Goal: Transaction & Acquisition: Book appointment/travel/reservation

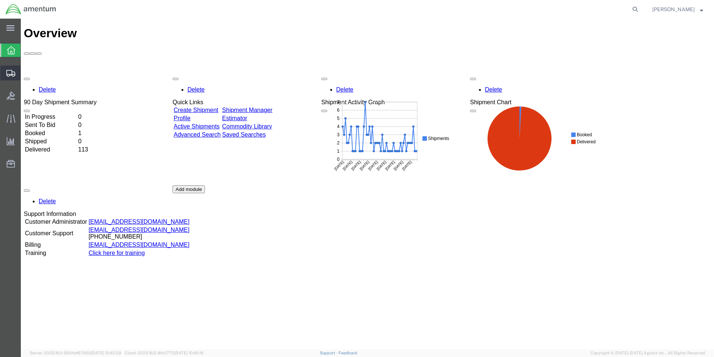
click at [0, 0] on span "Create Shipment" at bounding box center [0, 0] width 0 height 0
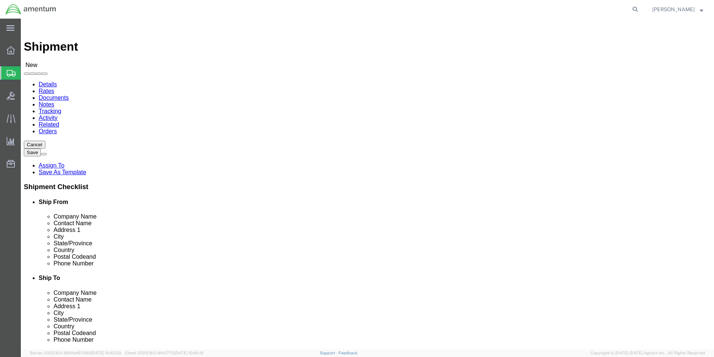
select select
select select "MYPROFILE"
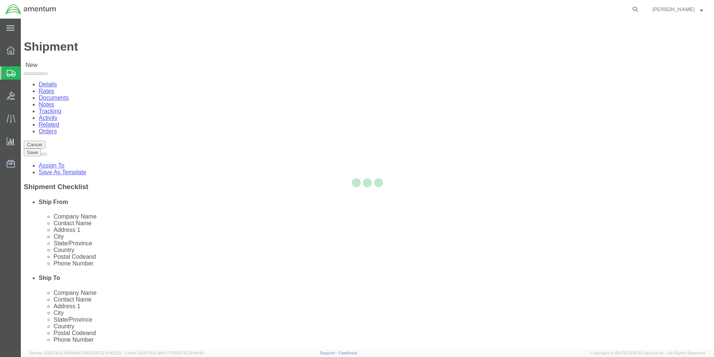
select select "CA"
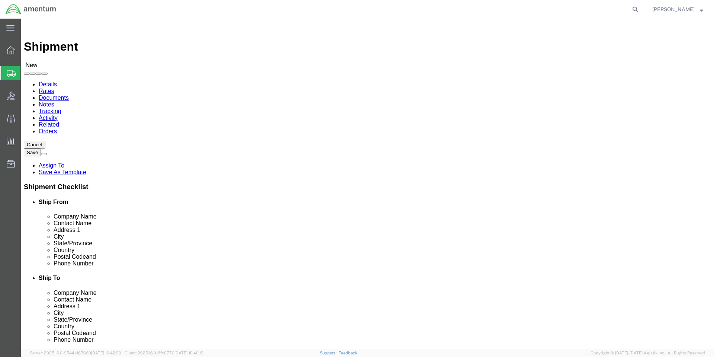
click input "text"
type input "melton"
click p "- AMENTUM KAY BAY - (Melton Beach) HAZARDOUS MINIMIZATION CENTER BLDG 6407, MOK…"
select select "HI"
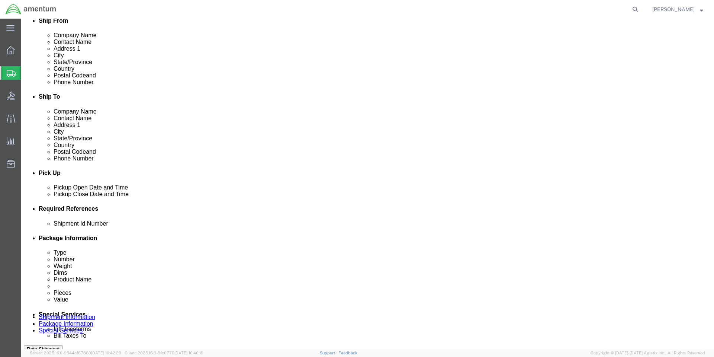
scroll to position [186, 0]
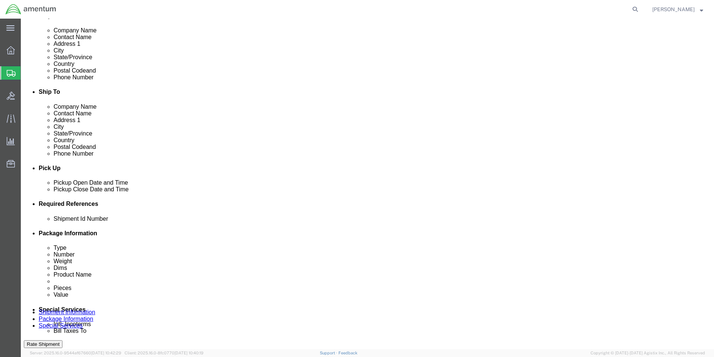
type input "Melton Beach"
click div "Aug 13 2025 7:00 AM"
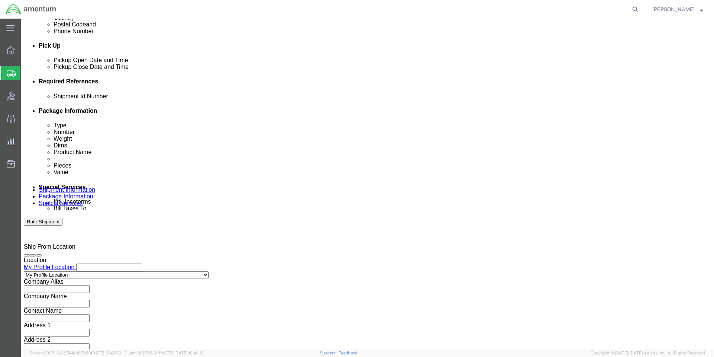
type input "8:00 AM"
click div "Open Time 8:00 AM Aug 13 2025 7:00 AM - Aug 13 2025 7:00 AM Cancel Apply"
click button "Apply"
click button "Add reference"
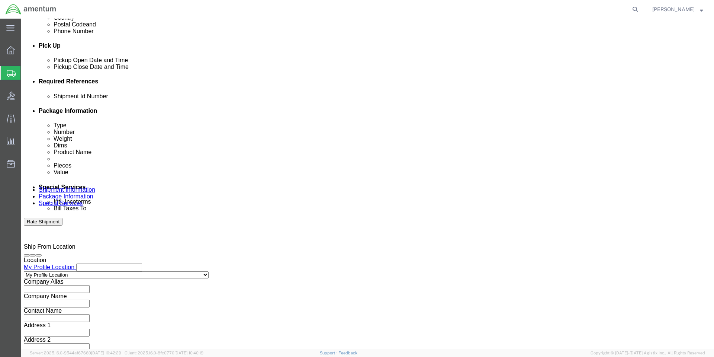
click input "text"
type input "1"
click select "Select Account Type Activity ID Airline Appointment Number ASN Batch Request # …"
select select "PURCHORD"
click select "Select Account Type Activity ID Airline Appointment Number ASN Batch Request # …"
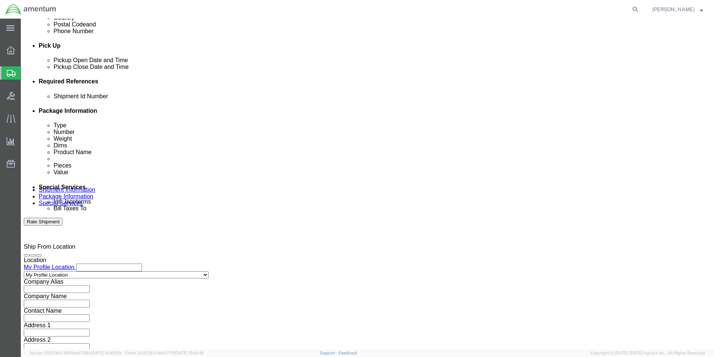
type input "85085"
click input "85085"
type input "HMMS: 85085"
click select "Select Account Type Activity ID Airline Appointment Number ASN Batch Request # …"
select select "CUSTREF"
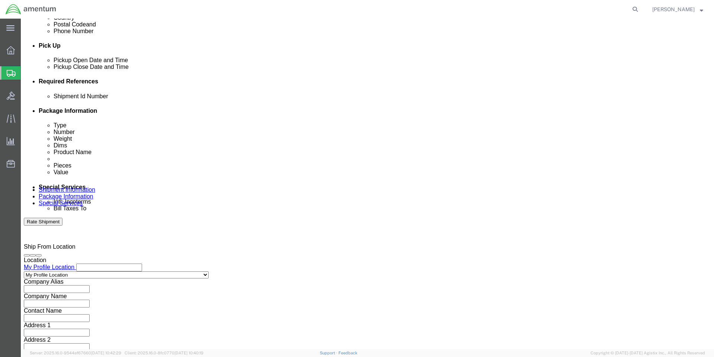
click input "text"
type input "8010LLHAZ5135"
click button "Continue"
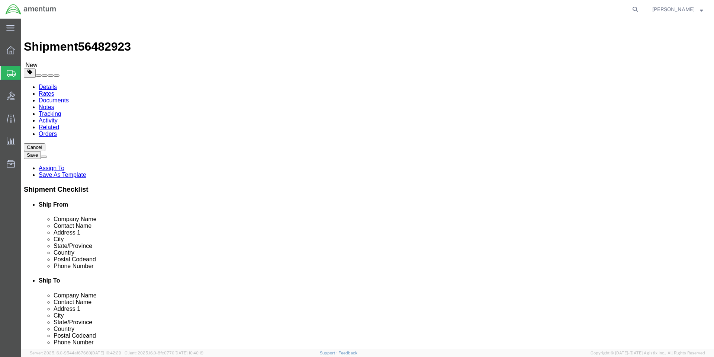
click select "Select BCK Boxes Bale(s) Basket(s) Bolt(s) Bottle(s) Buckets Bulk Bundle(s) Can…"
select select "YRPK"
click select "Select BCK Boxes Bale(s) Basket(s) Bolt(s) Bottle(s) Buckets Bulk Bundle(s) Can…"
click input "text"
type input "13"
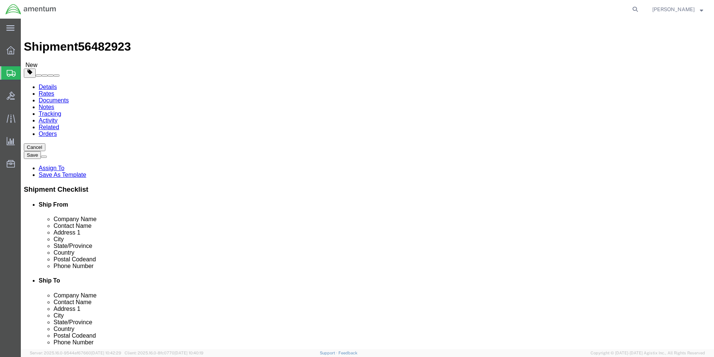
type input "7"
type input "13"
type input "6"
click link "Add Content"
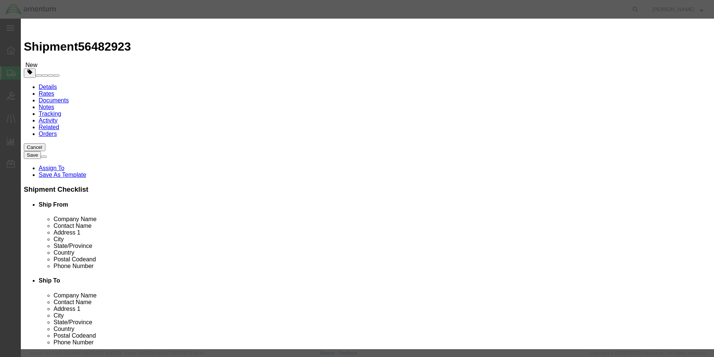
click input "text"
paste input "FP-50"
type input "FP-50"
click textarea
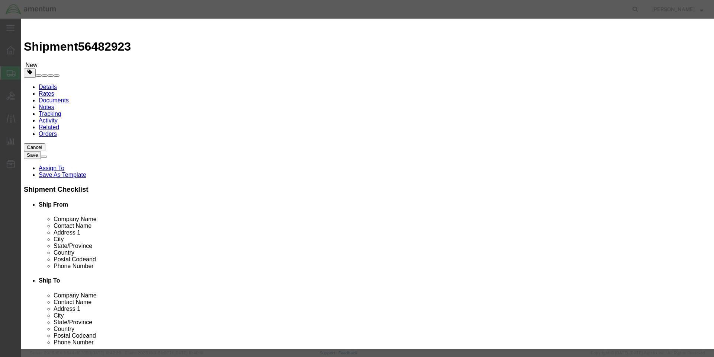
click textarea
paste textarea "POLYURETHANE COATING, 2 PART 200 GM + 6 GM, CURING TY I, KT"
type textarea "POLYURETHANE COATING, 2 PART 200 GM + 6 GM, CURING TY I, KT"
drag, startPoint x: 231, startPoint y: 73, endPoint x: 203, endPoint y: 72, distance: 28.3
click div "Pieces 0 Select Bag Barrels 100Board Feet Bottle Box Blister Pack Carats Can Ca…"
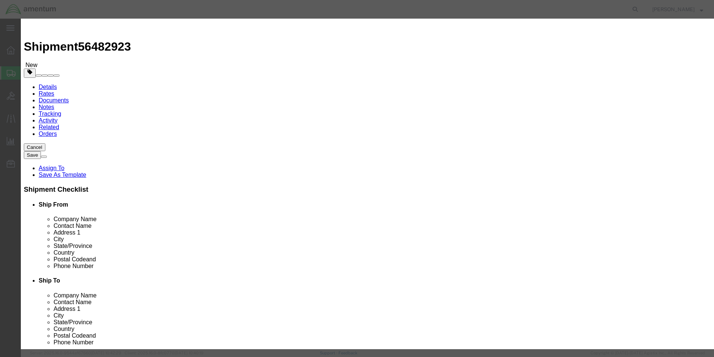
type input "4"
click input "text"
type input "300"
select select "USD"
click input "checkbox"
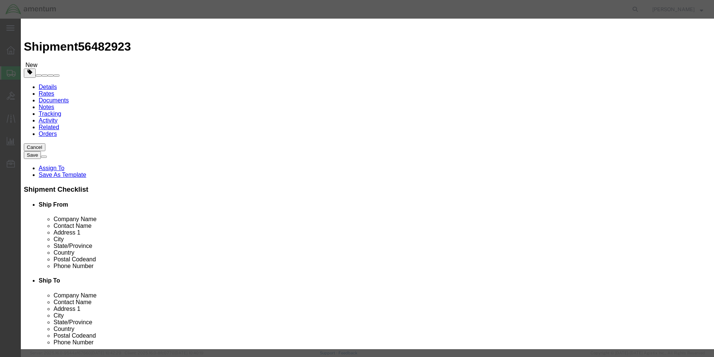
checkbox input "true"
click input "text"
type input "1"
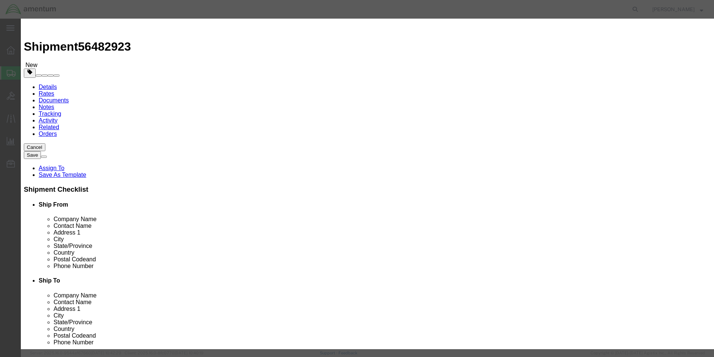
click input "text"
type input "PAINT RELATED MATERIAL"
click input "text"
type input "1263"
click select "Select 1 Explosive 1.1 Explosive 1.2 Explosive 1.3 Explosive 1.4 Explosive 1.5 …"
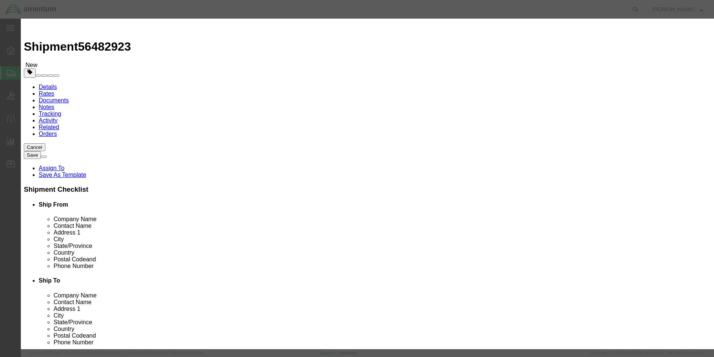
select select "3 Flammable Liquid"
click select "Select 1 Explosive 1.1 Explosive 1.2 Explosive 1.3 Explosive 1.4 Explosive 1.5 …"
click select "Select 1 - Drums 2 - Reserved 3 - Jerricans 4 - Boxes 5 - Bags 6 - Composite Pa…"
select select "BOXES"
click select "Select 1 - Drums 2 - Reserved 3 - Jerricans 4 - Boxes 5 - Bags 6 - Composite Pa…"
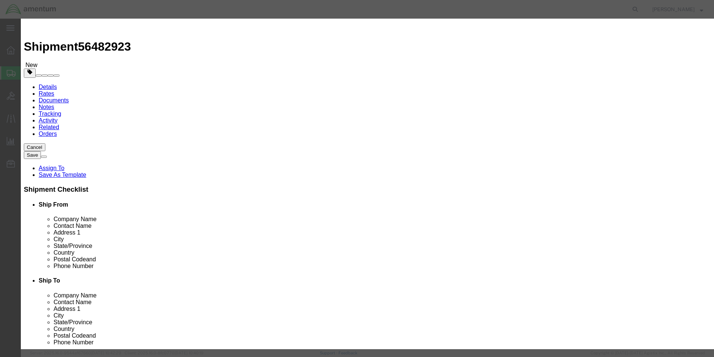
click select "Container Material A - Steel (all types and surface treatments) B - Aluminum C …"
select select "FIBERBOARD"
click select "Container Material A - Steel (all types and surface treatments) B - Aluminum C …"
click input "text"
type input "AMENTUM SERVICES, INC GOV"
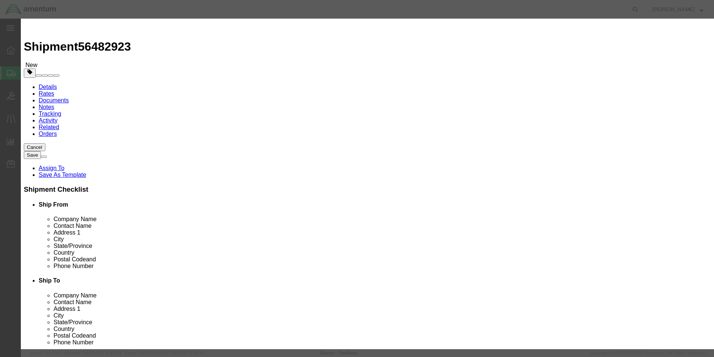
type input "Steven Sanchez"
type input "6195120413"
click button "Save & Close"
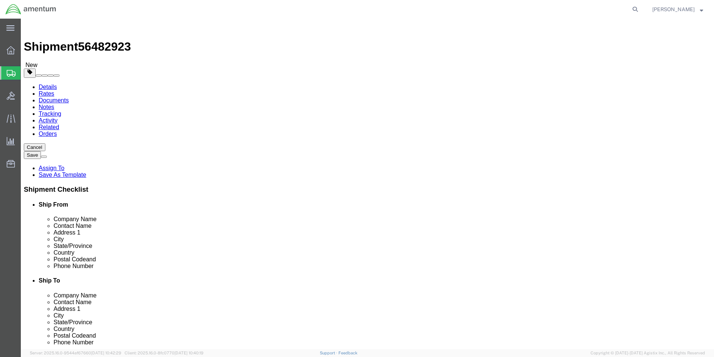
click button "Continue"
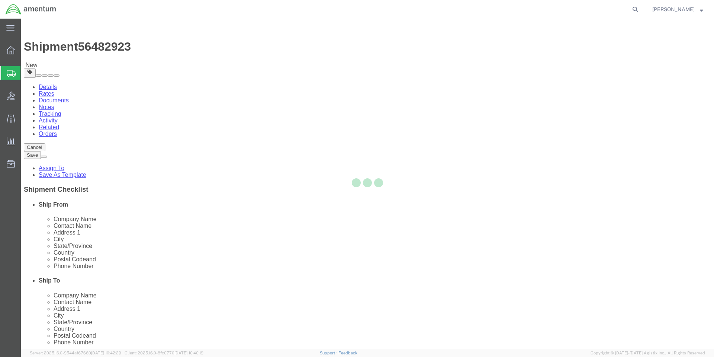
select select
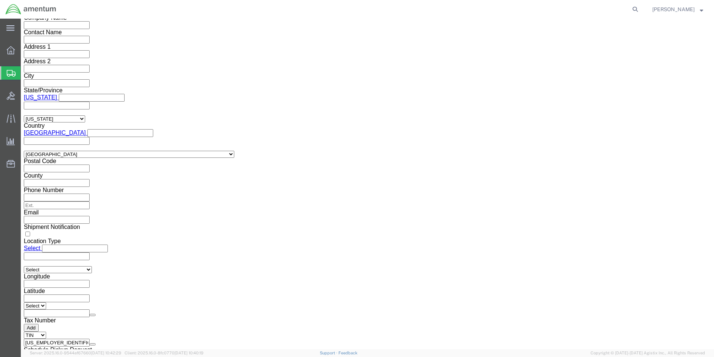
scroll to position [670, 0]
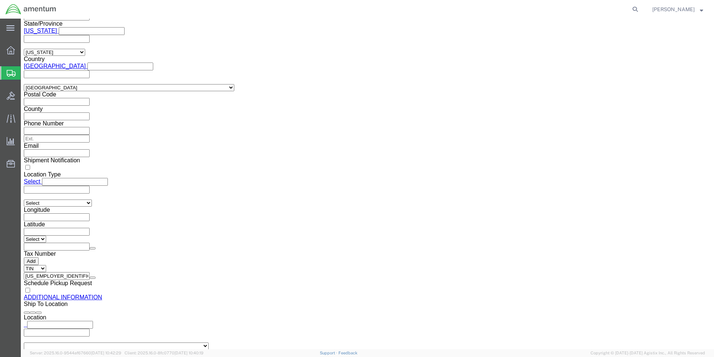
click button "Upload"
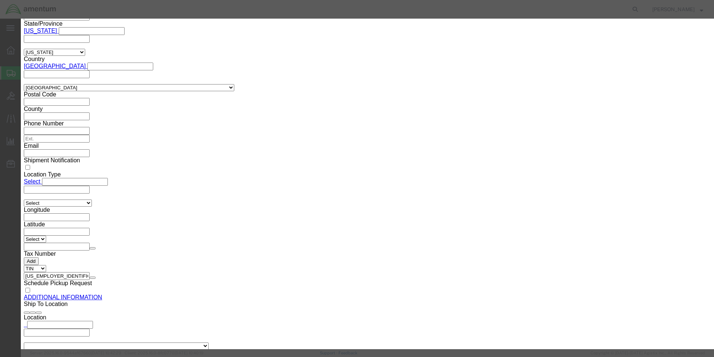
click button "Browse"
type input "C:\fakepath\8010LLHAZ5135 A_SDS.PDF"
click button "Upload"
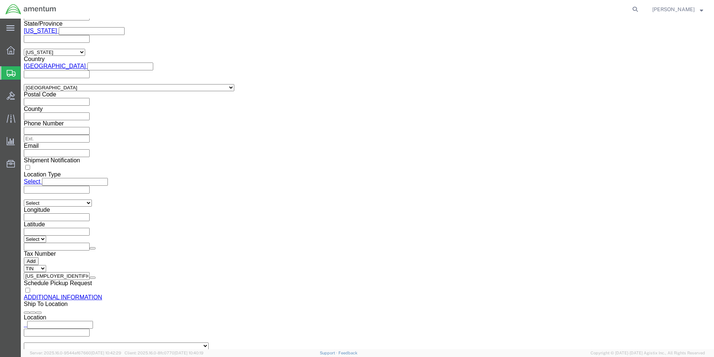
click button "Rate Shipment"
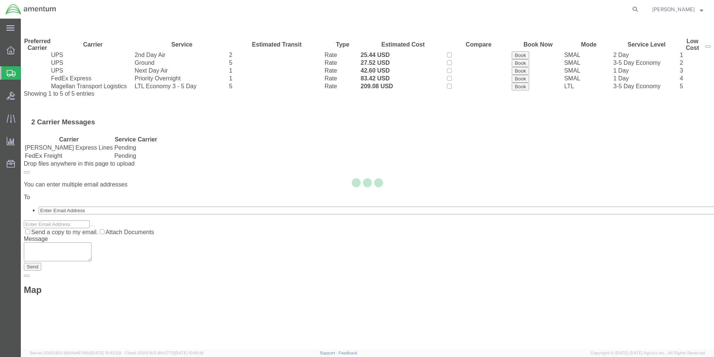
scroll to position [0, 0]
